Goal: Information Seeking & Learning: Find specific fact

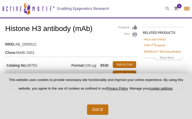
select select "[GEOGRAPHIC_DATA]"
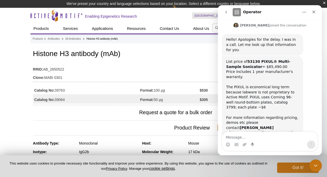
scroll to position [150, 0]
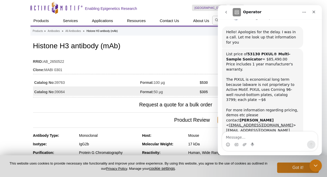
drag, startPoint x: 68, startPoint y: 83, endPoint x: 56, endPoint y: 82, distance: 11.7
click at [56, 82] on td "Catalog No: 39763" at bounding box center [86, 81] width 107 height 9
copy td "39763"
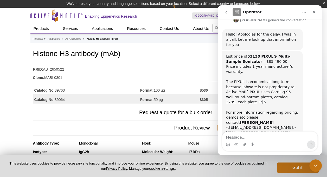
scroll to position [150, 0]
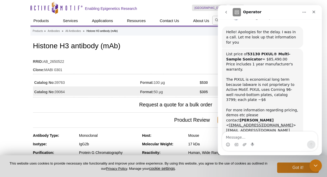
click at [174, 69] on td "Clone: MABI 0301" at bounding box center [140, 69] width 214 height 8
click at [314, 12] on icon "Close" at bounding box center [313, 12] width 3 height 3
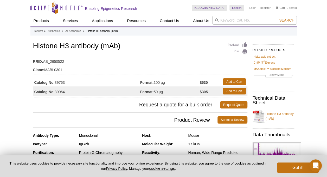
scroll to position [0, 0]
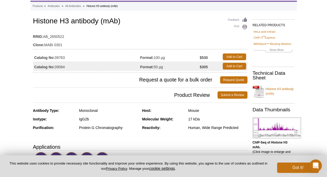
click at [205, 41] on tbody "RRID: AB_2650522 Clone: MABI 0301" at bounding box center [140, 39] width 214 height 17
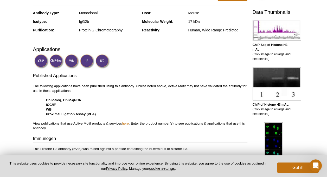
scroll to position [130, 0]
